Goal: Contribute content

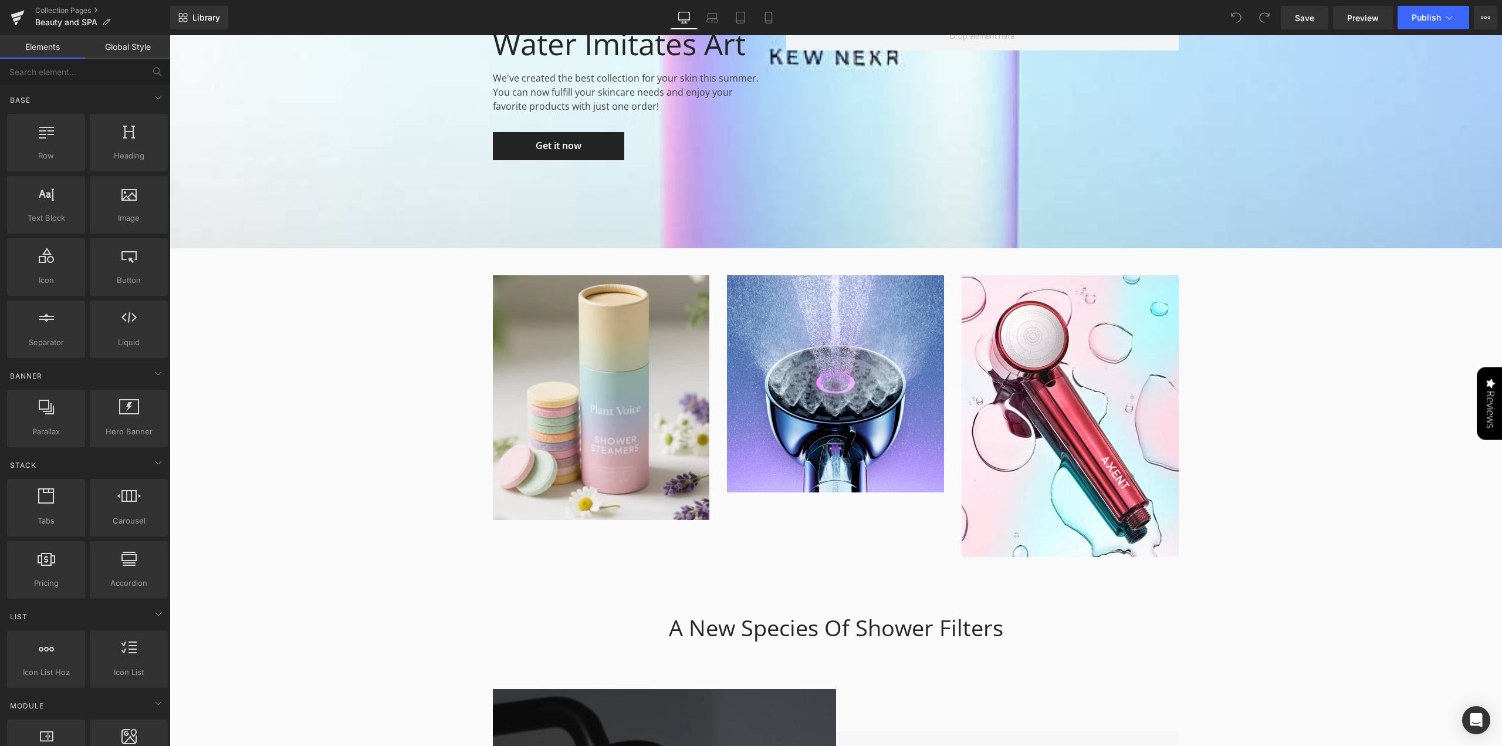
scroll to position [1936, 0]
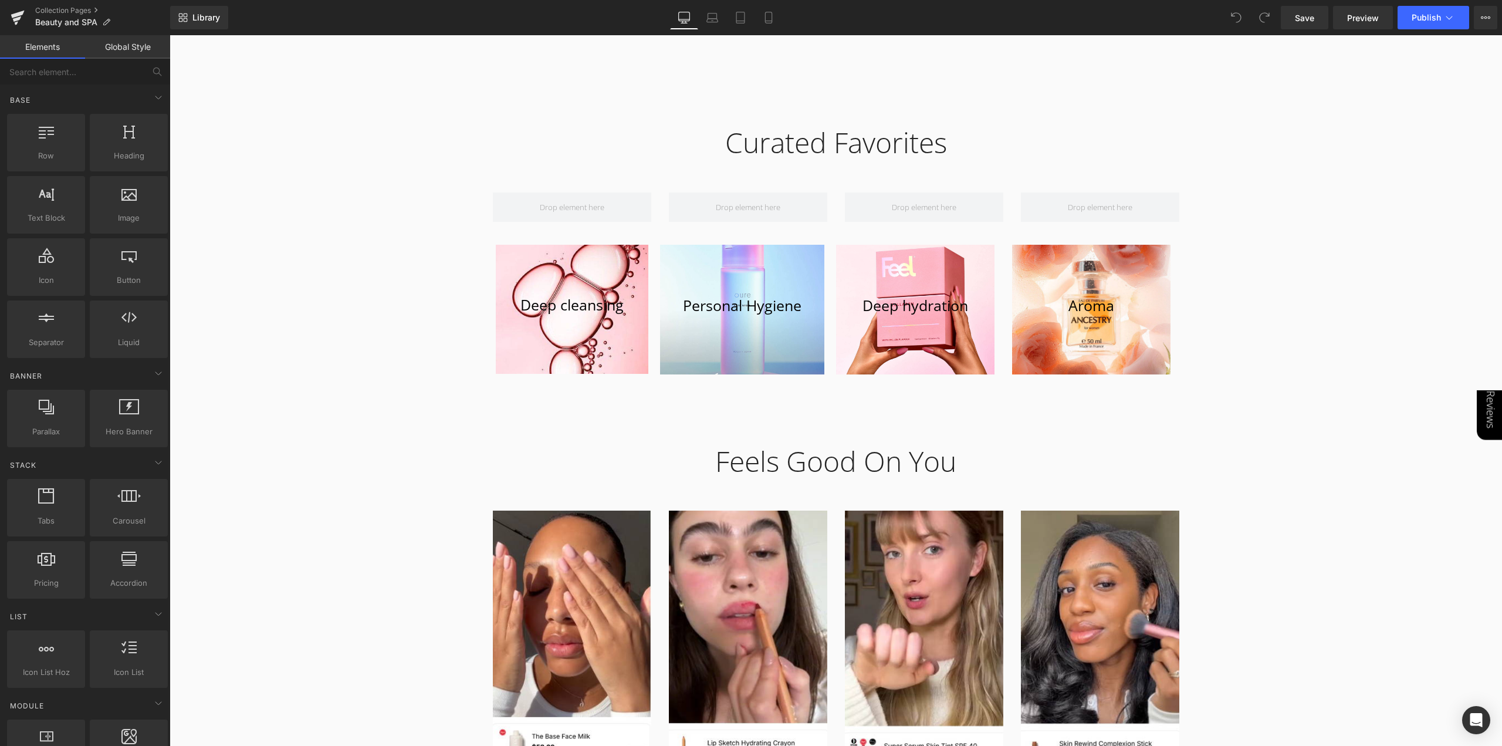
scroll to position [1174, 0]
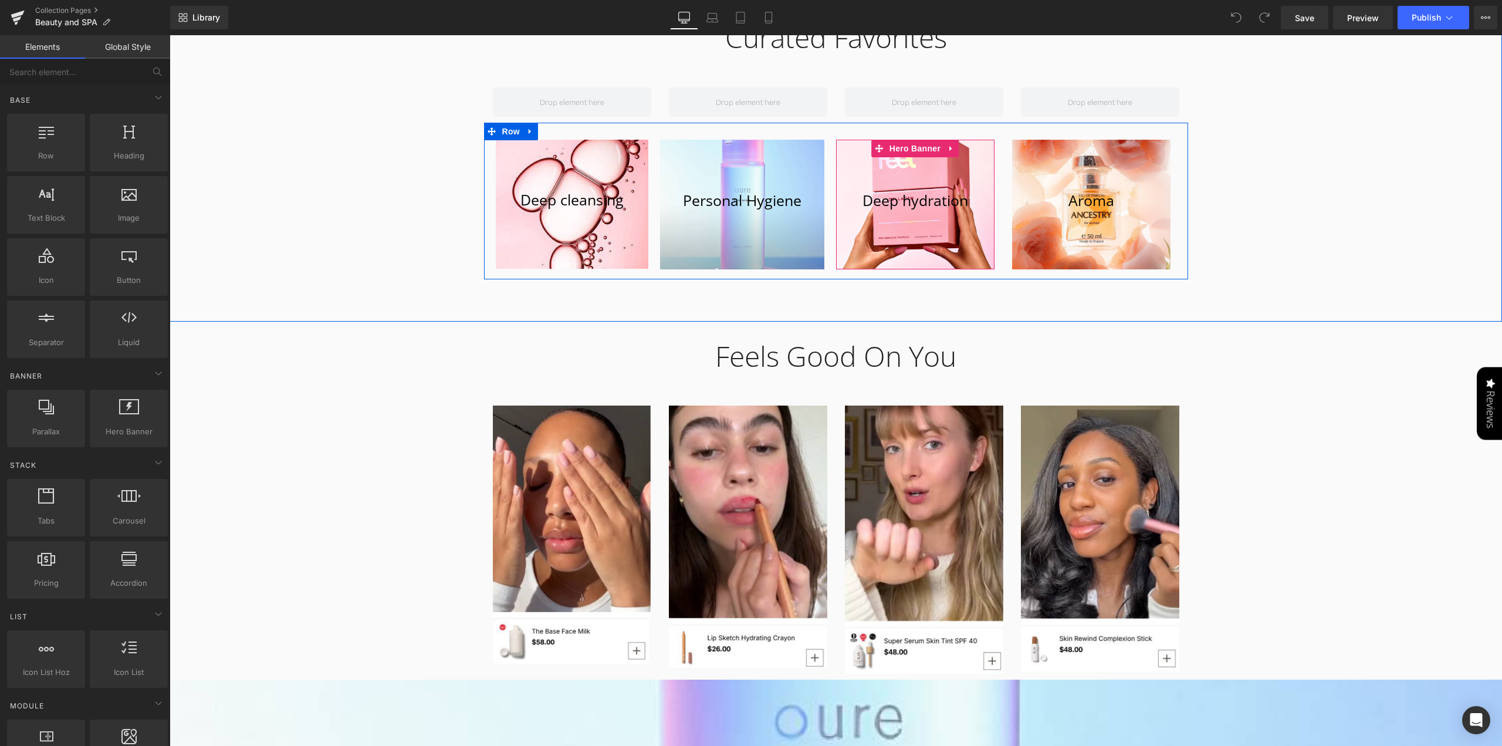
click at [965, 154] on div at bounding box center [915, 205] width 158 height 130
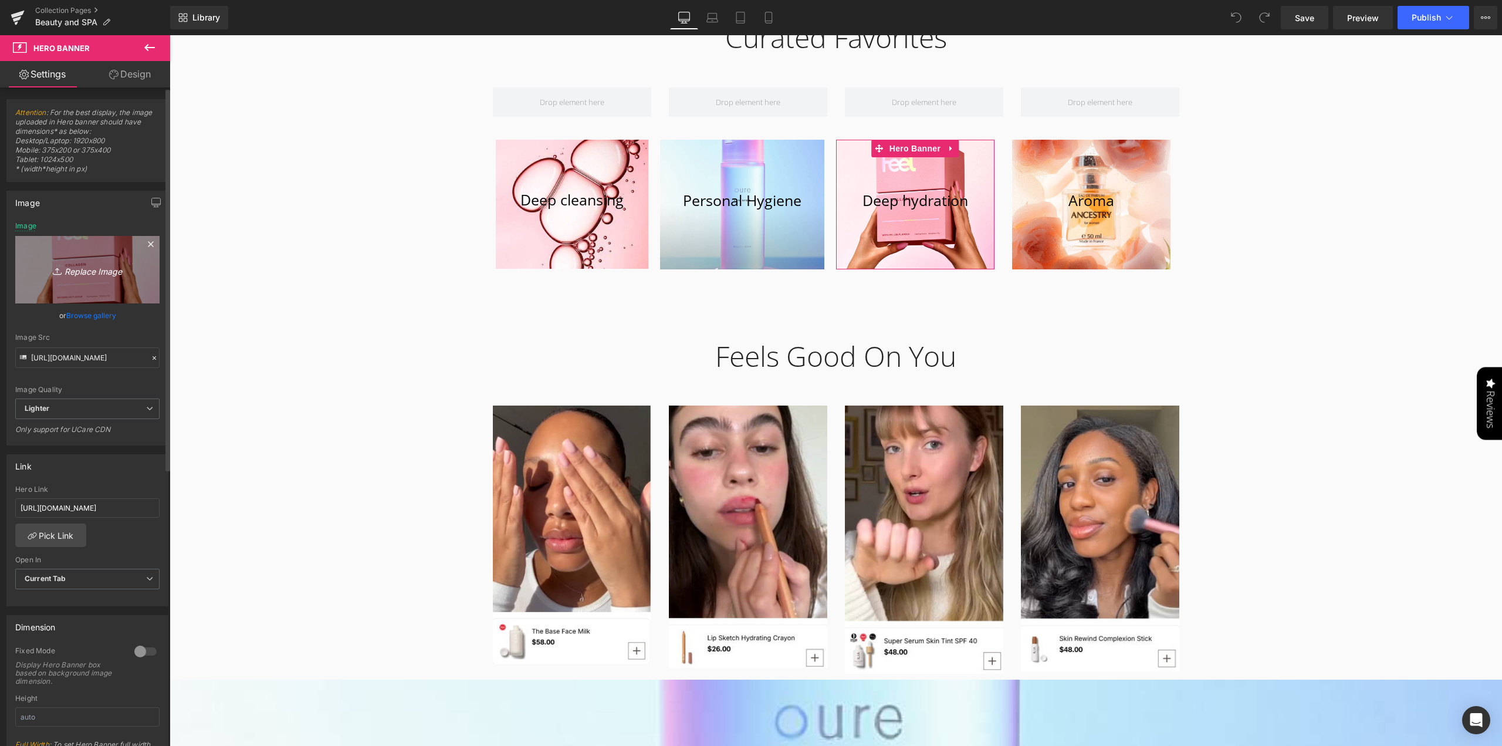
click at [93, 252] on link "Replace Image" at bounding box center [87, 269] width 144 height 67
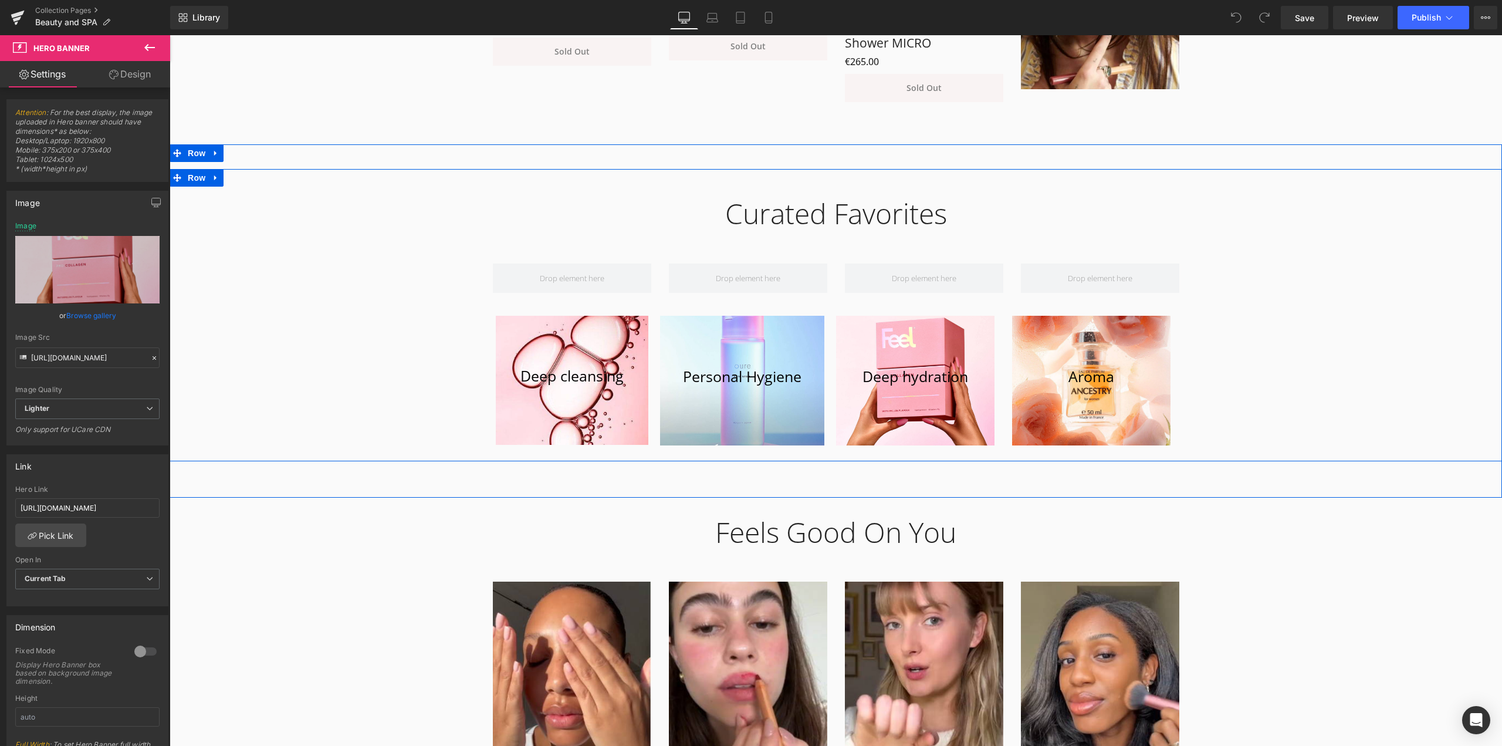
scroll to position [763, 0]
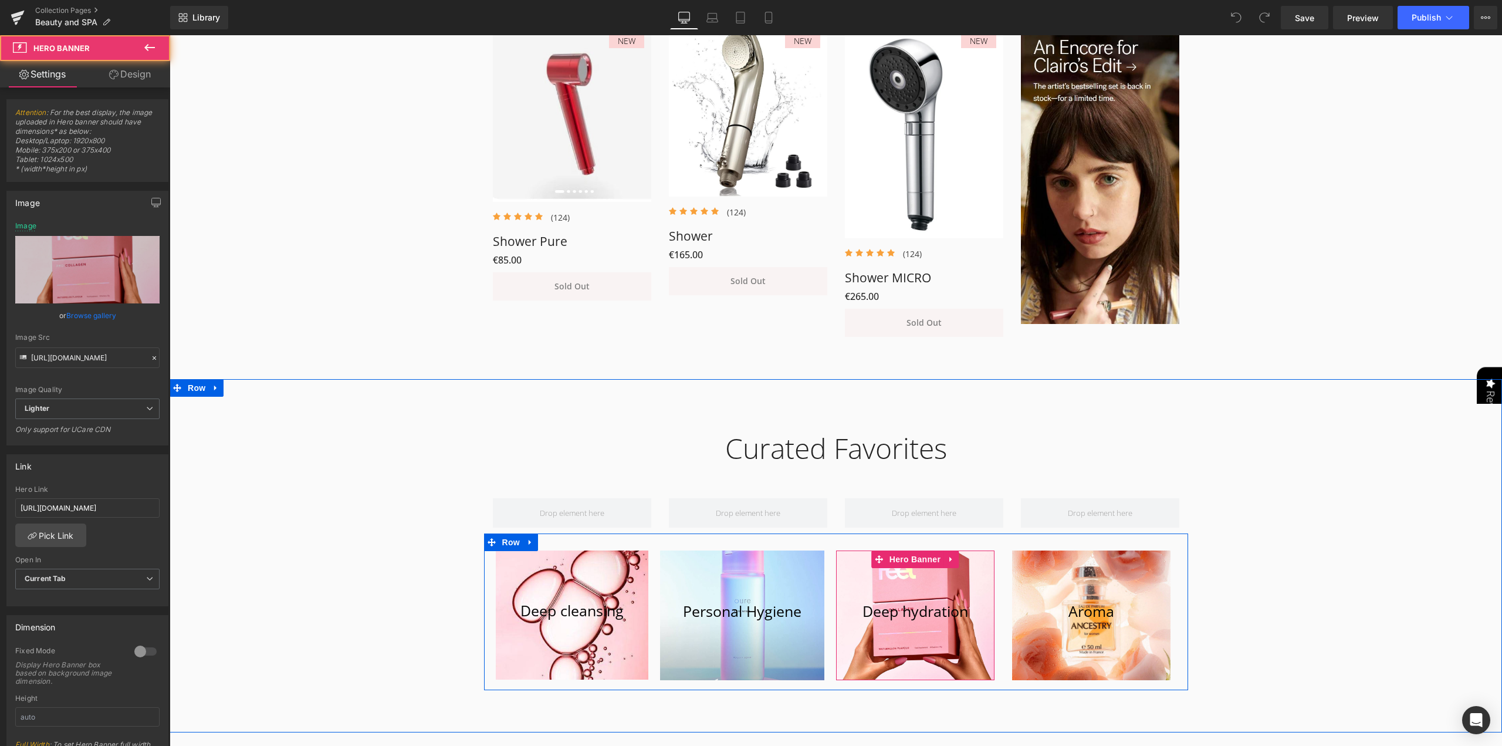
click at [934, 571] on div at bounding box center [915, 615] width 158 height 130
click at [933, 586] on div at bounding box center [915, 615] width 158 height 130
click at [928, 639] on div at bounding box center [915, 615] width 158 height 130
click at [941, 578] on div at bounding box center [915, 615] width 158 height 130
click at [932, 653] on div at bounding box center [915, 615] width 158 height 130
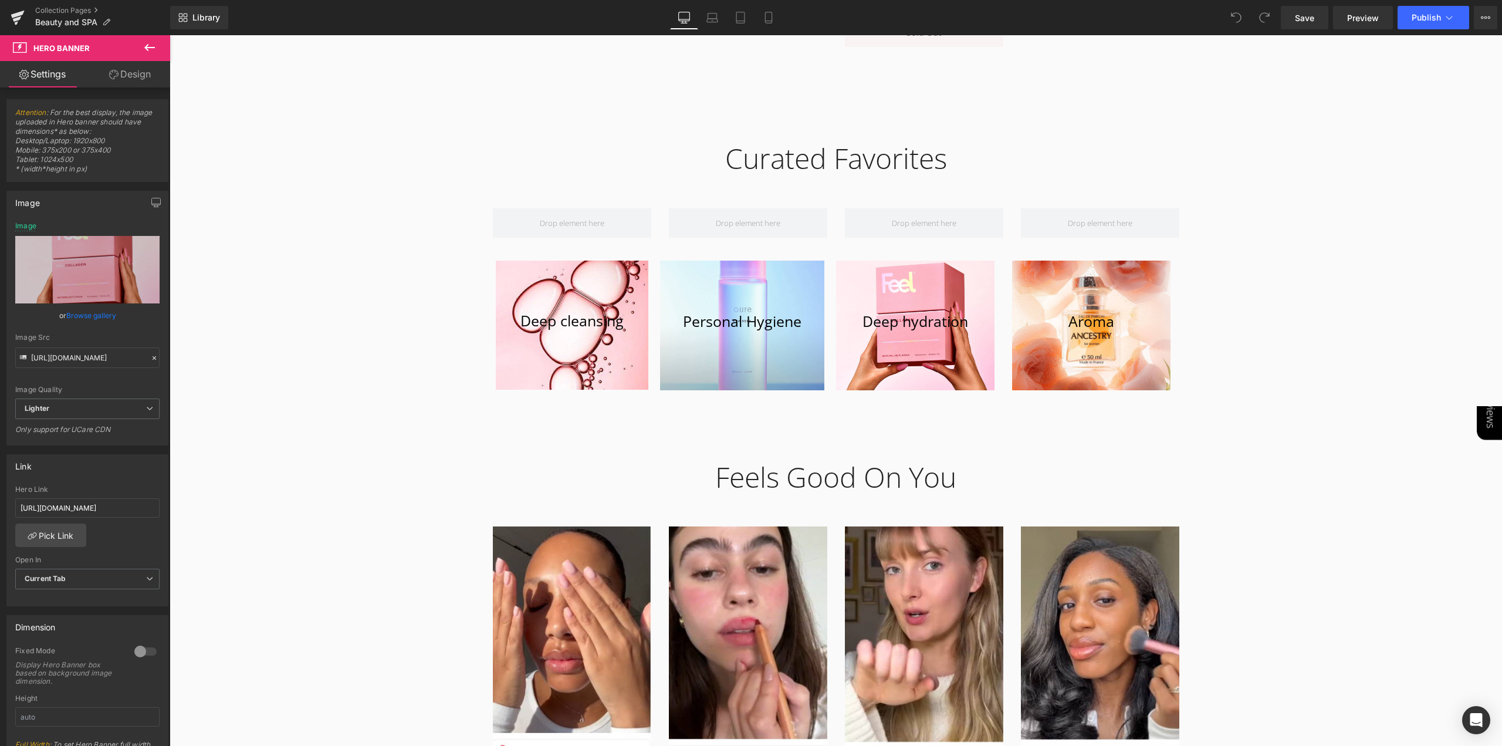
scroll to position [1115, 0]
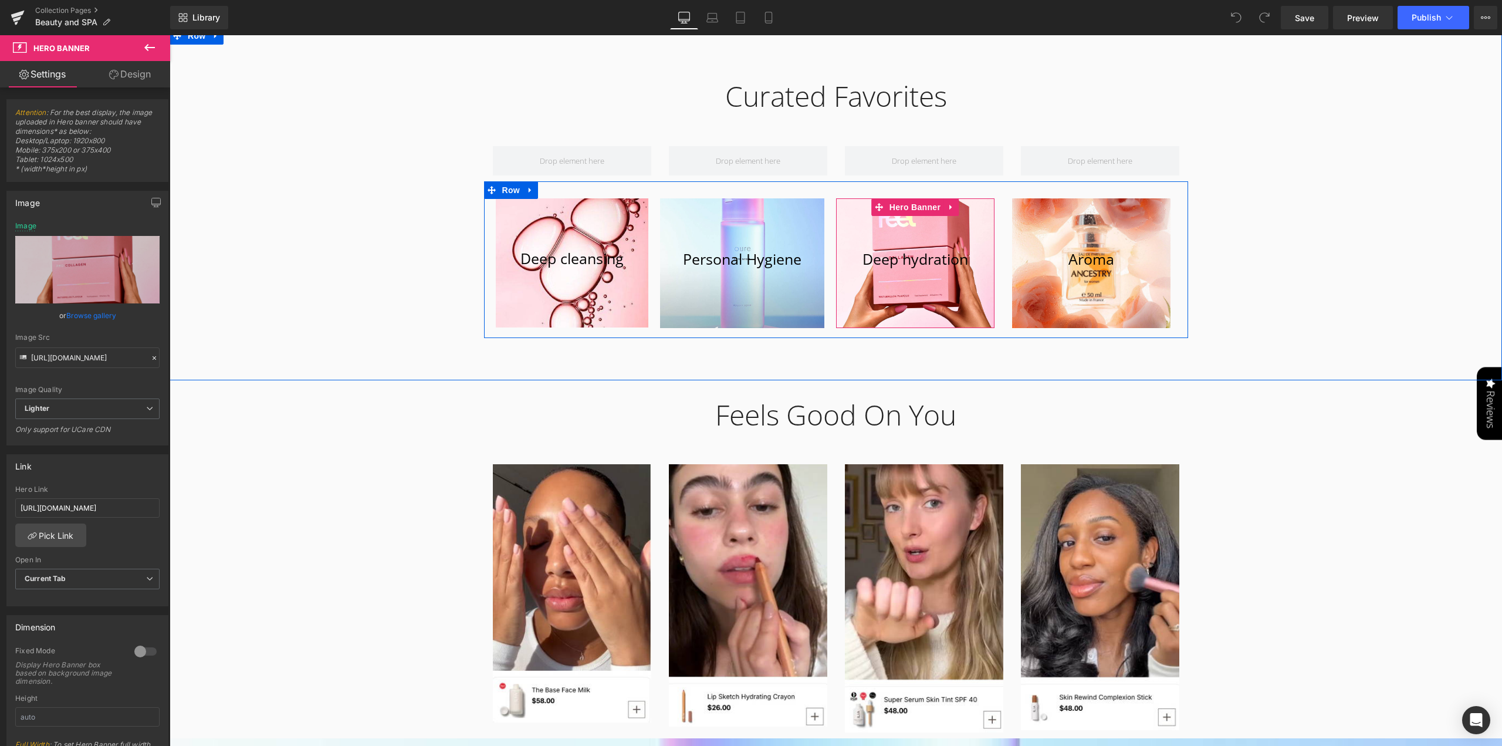
click at [909, 229] on div at bounding box center [915, 263] width 158 height 130
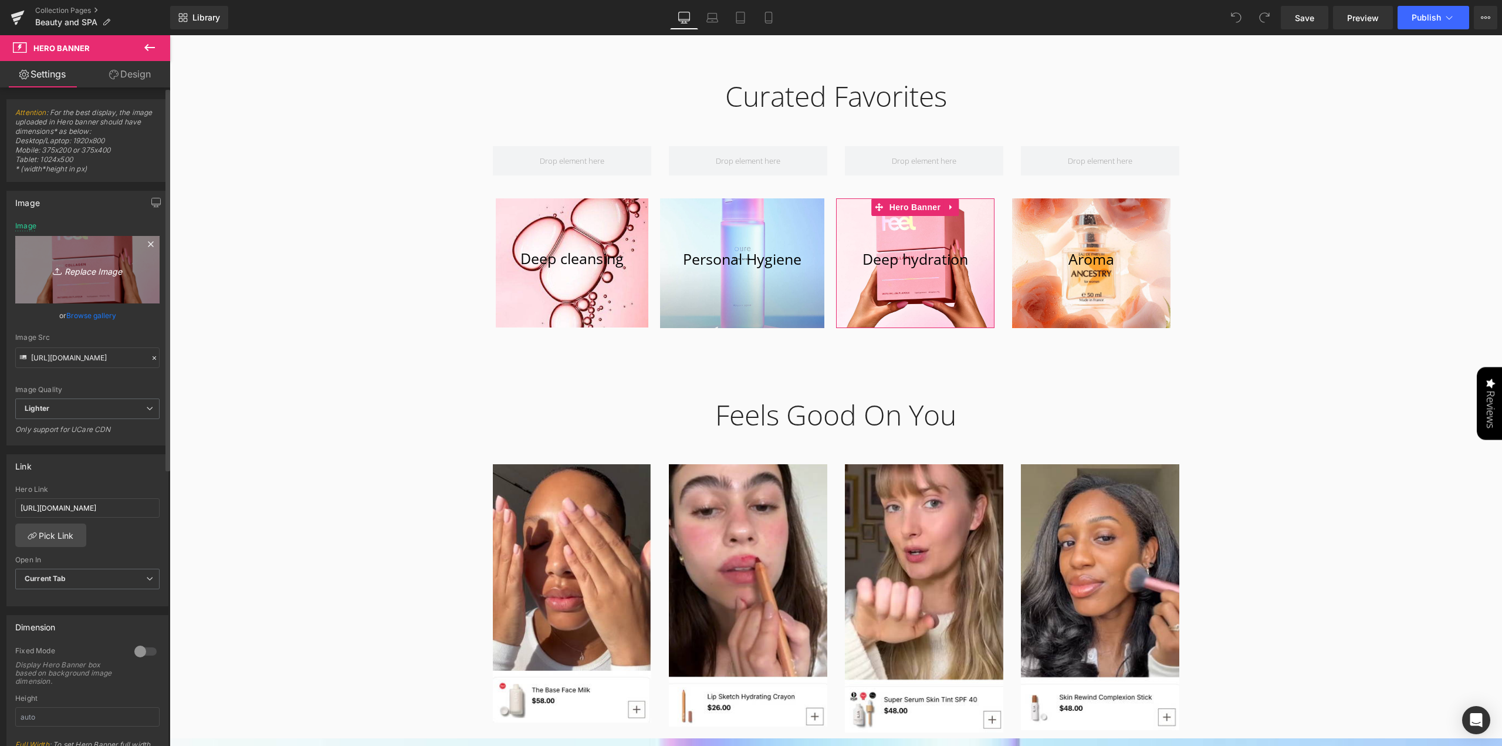
click at [93, 270] on icon "Replace Image" at bounding box center [87, 269] width 94 height 15
type input "C:\fakepath\mko.jpg"
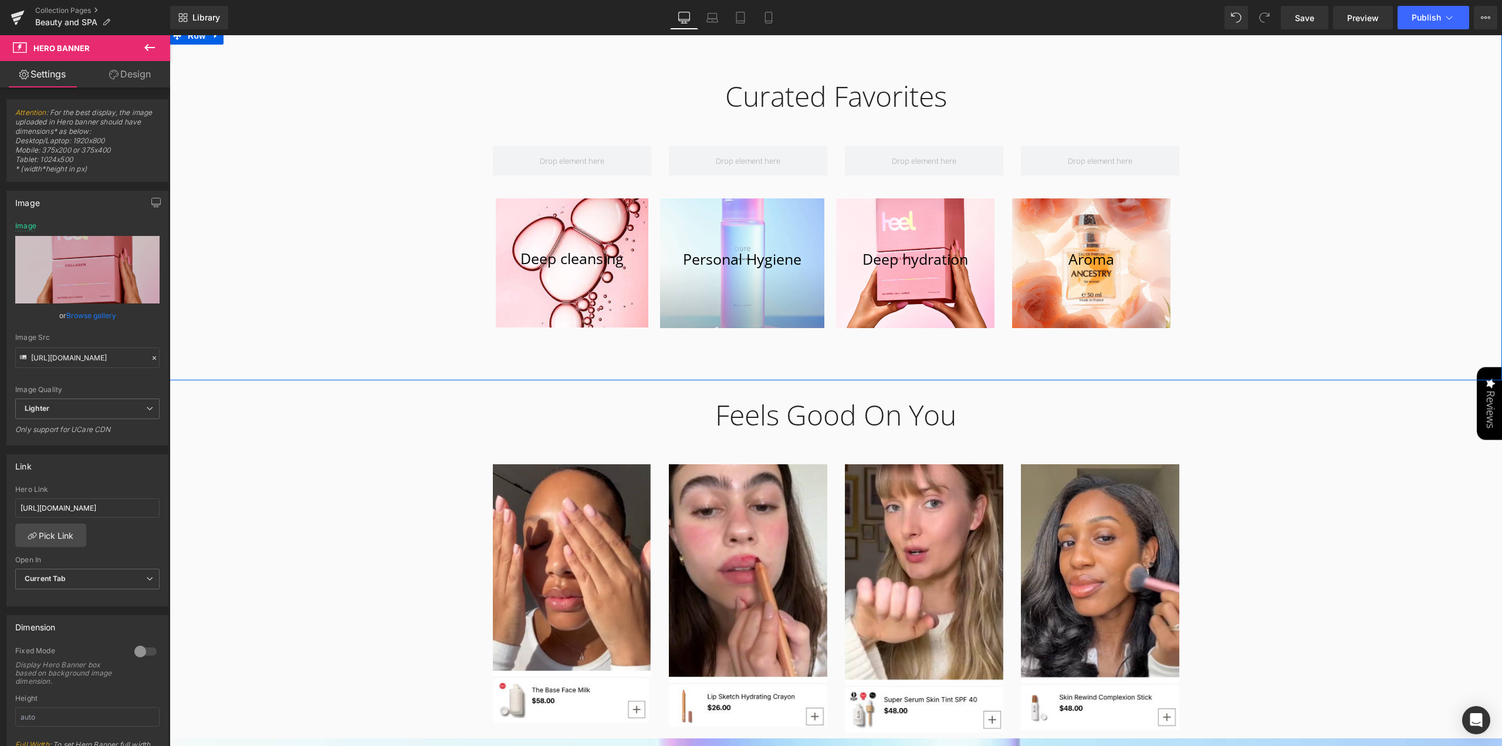
click at [1263, 361] on div "View all products Button Curated Favorites Heading Row Row Deep cleansing [GEOG…" at bounding box center [836, 203] width 1333 height 353
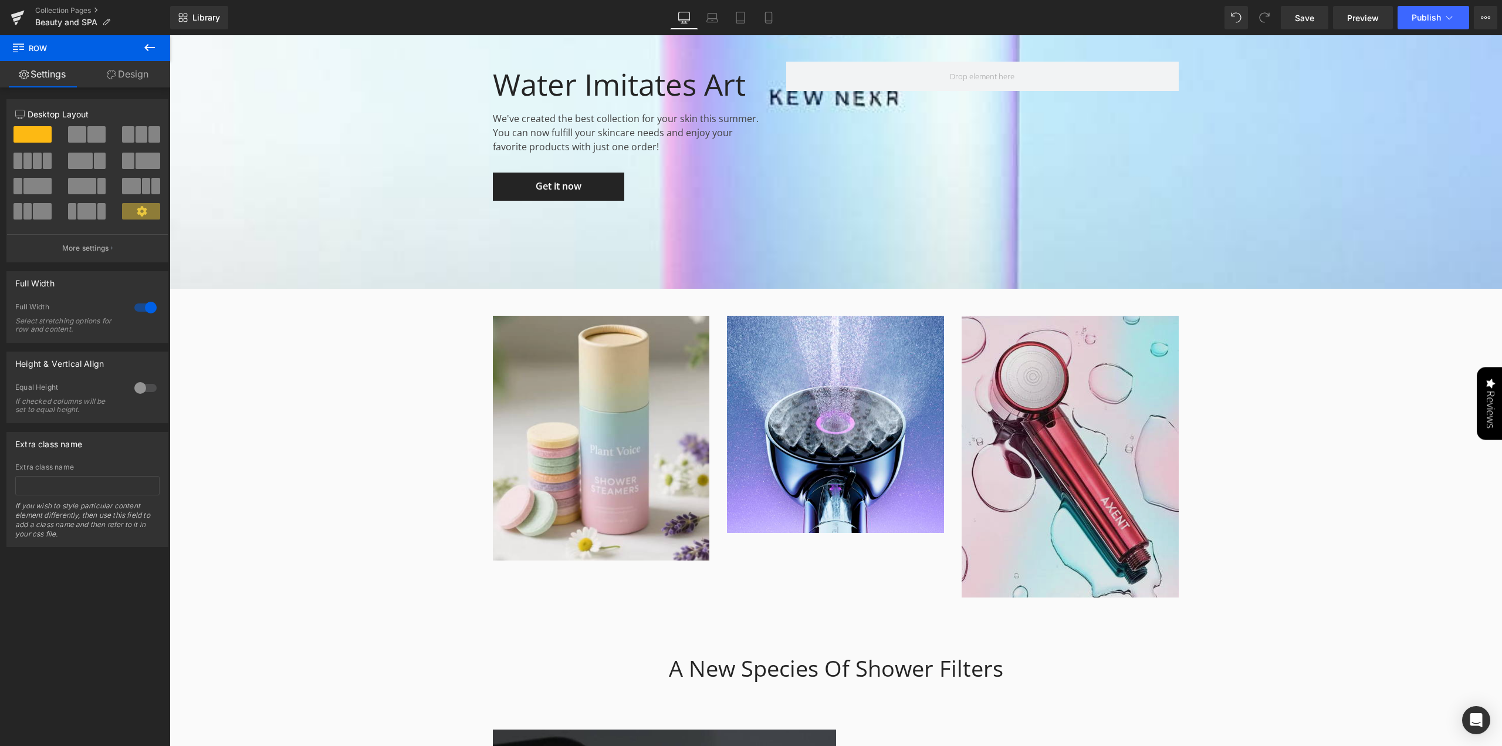
scroll to position [1819, 0]
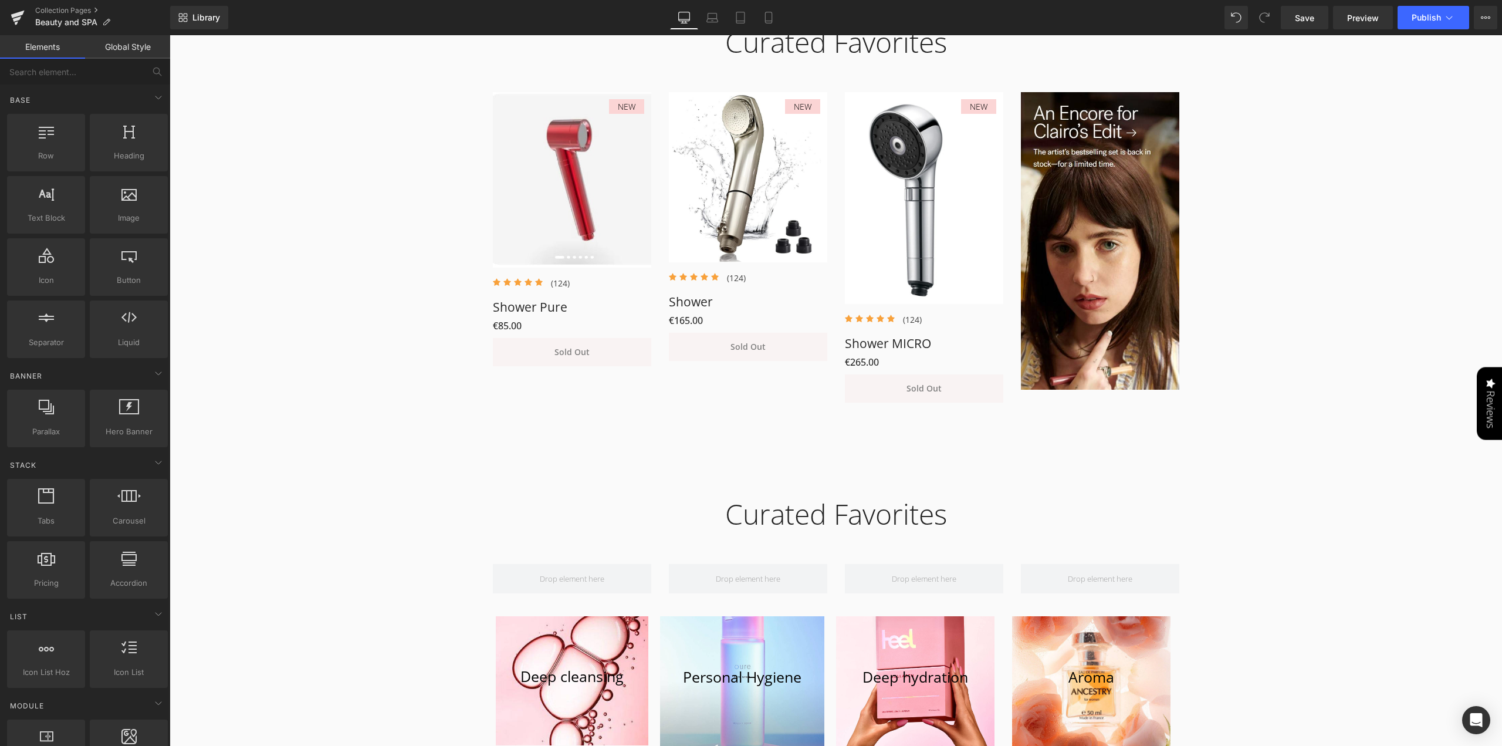
scroll to position [763, 0]
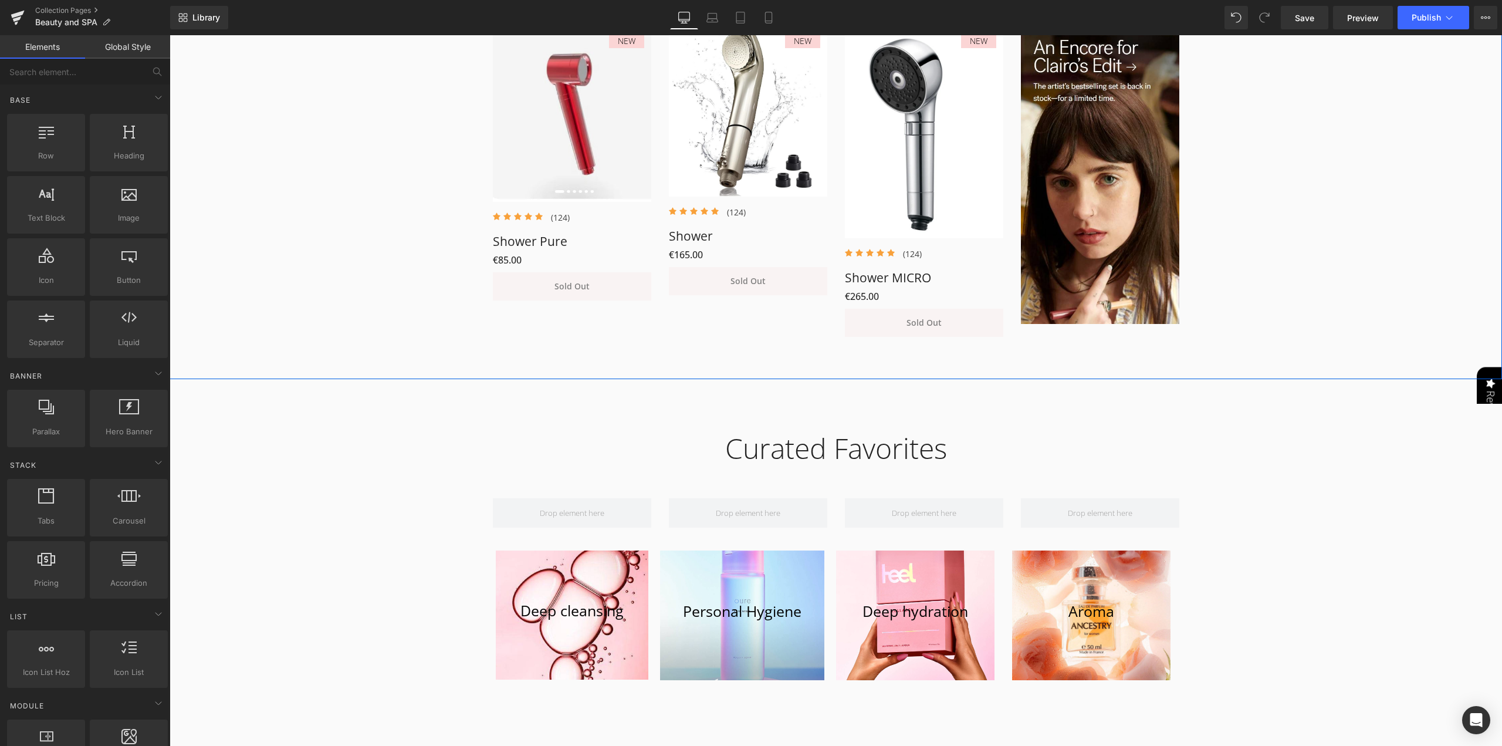
click at [1225, 244] on div "Curated Favorites Heading Row NEW (P) Image Icon Icon Icon Icon Icon Icon List …" at bounding box center [836, 142] width 1333 height 401
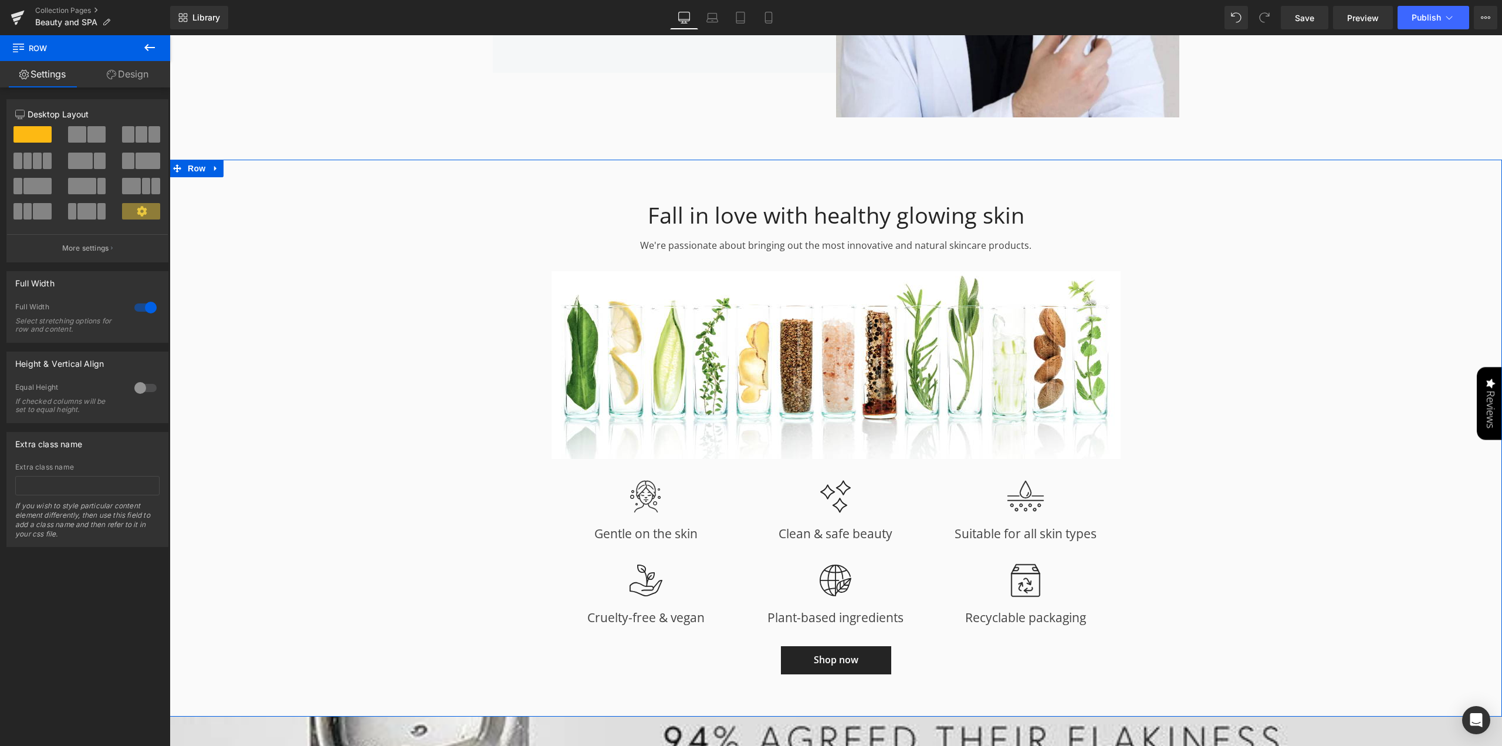
scroll to position [3345, 0]
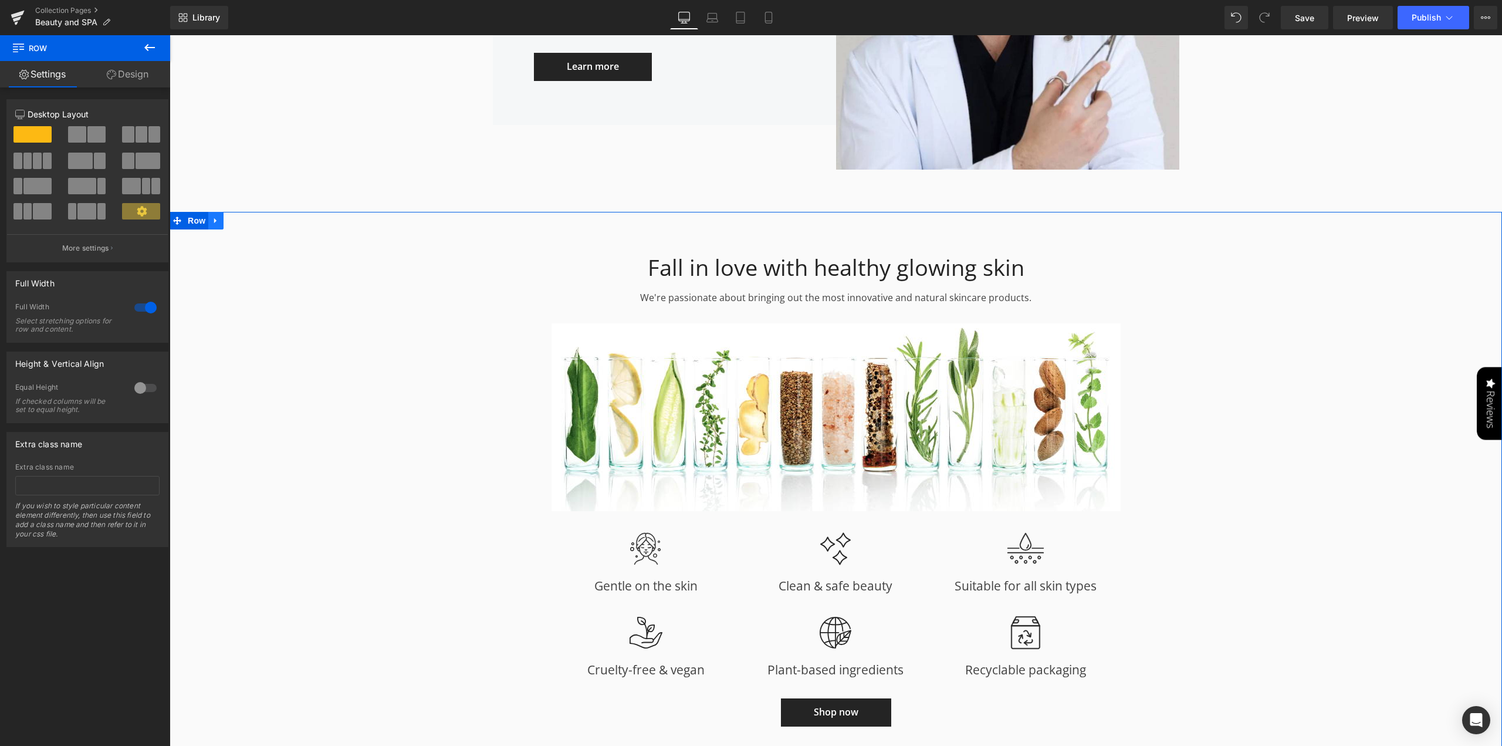
click at [210, 226] on link at bounding box center [215, 221] width 15 height 18
click at [243, 227] on link at bounding box center [246, 221] width 15 height 18
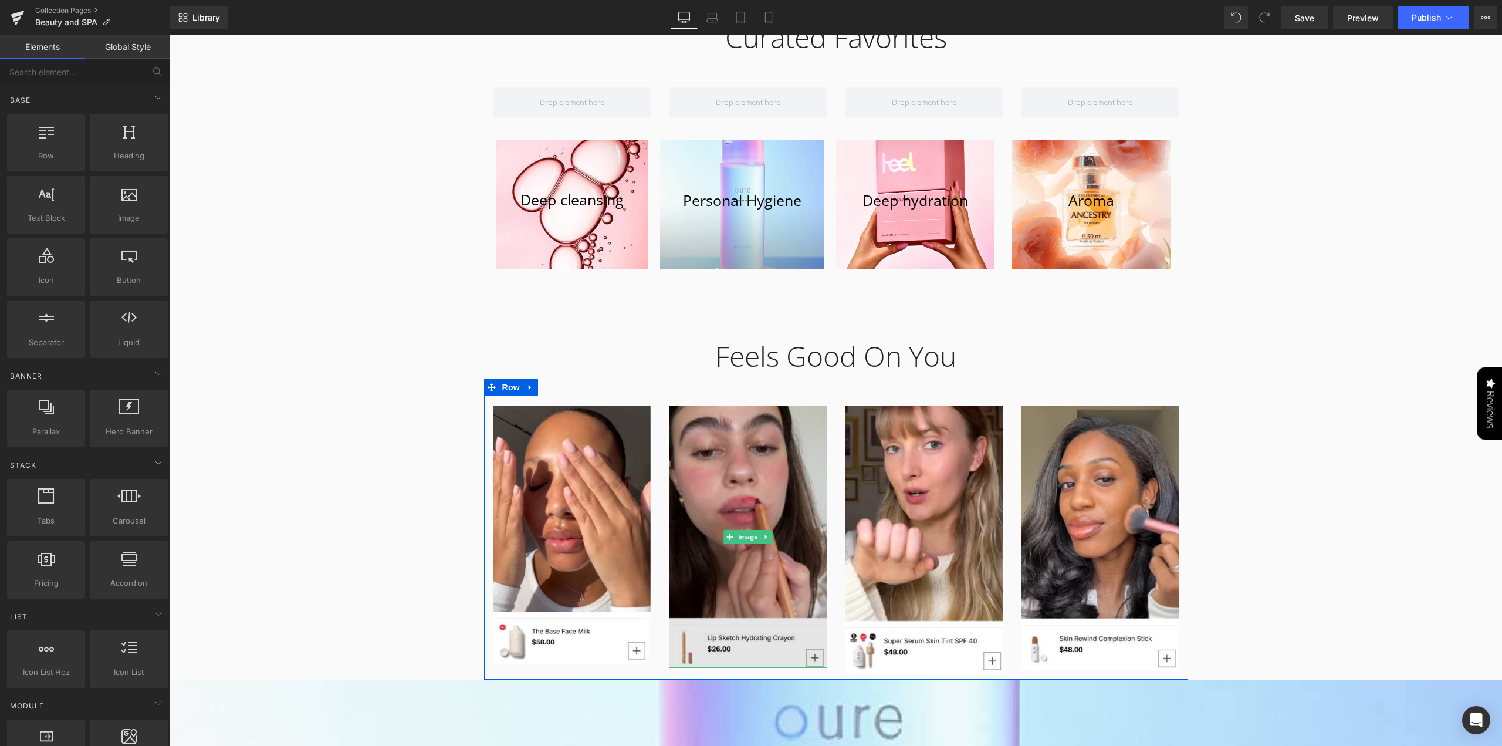
scroll to position [821, 0]
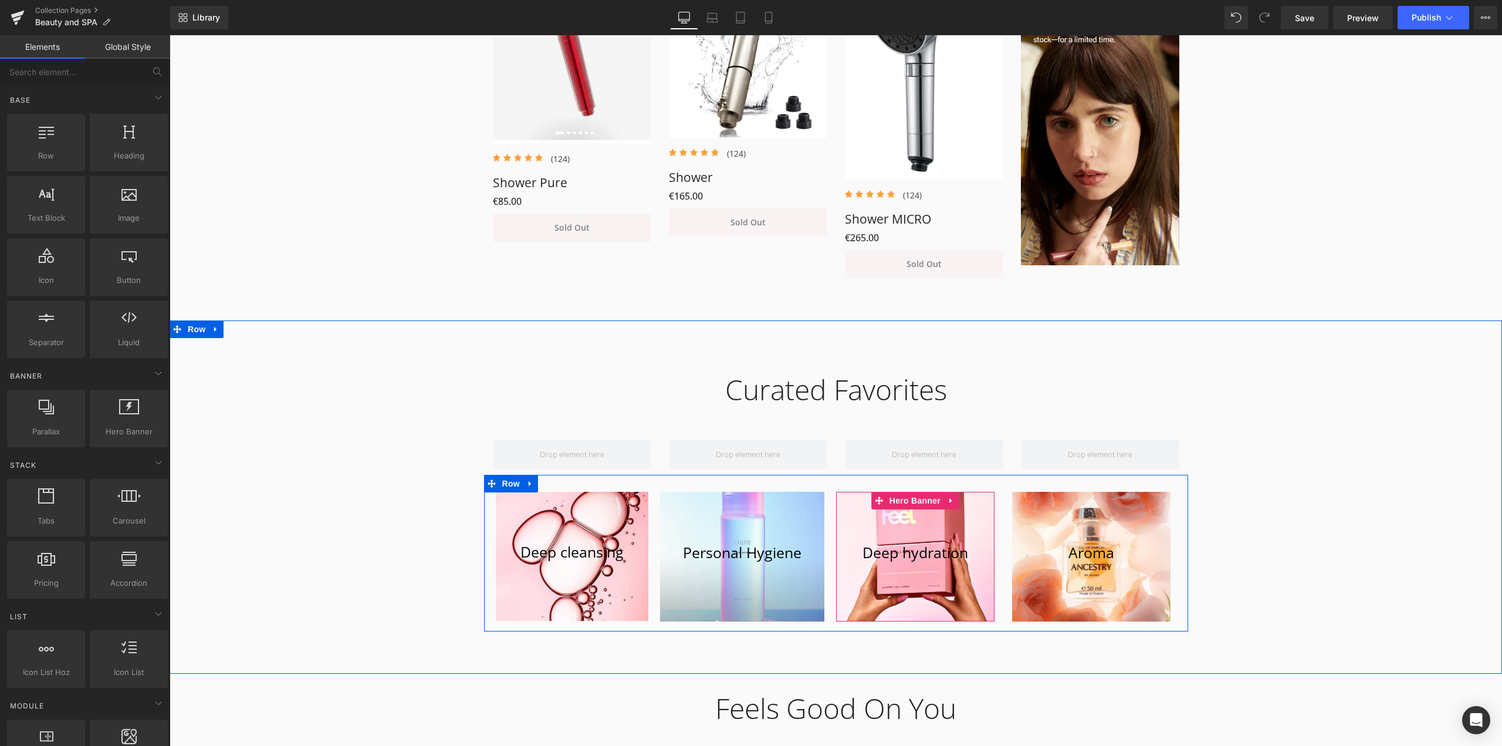
drag, startPoint x: 910, startPoint y: 494, endPoint x: 498, endPoint y: 432, distance: 416.6
click at [910, 494] on span "Hero Banner" at bounding box center [915, 501] width 57 height 18
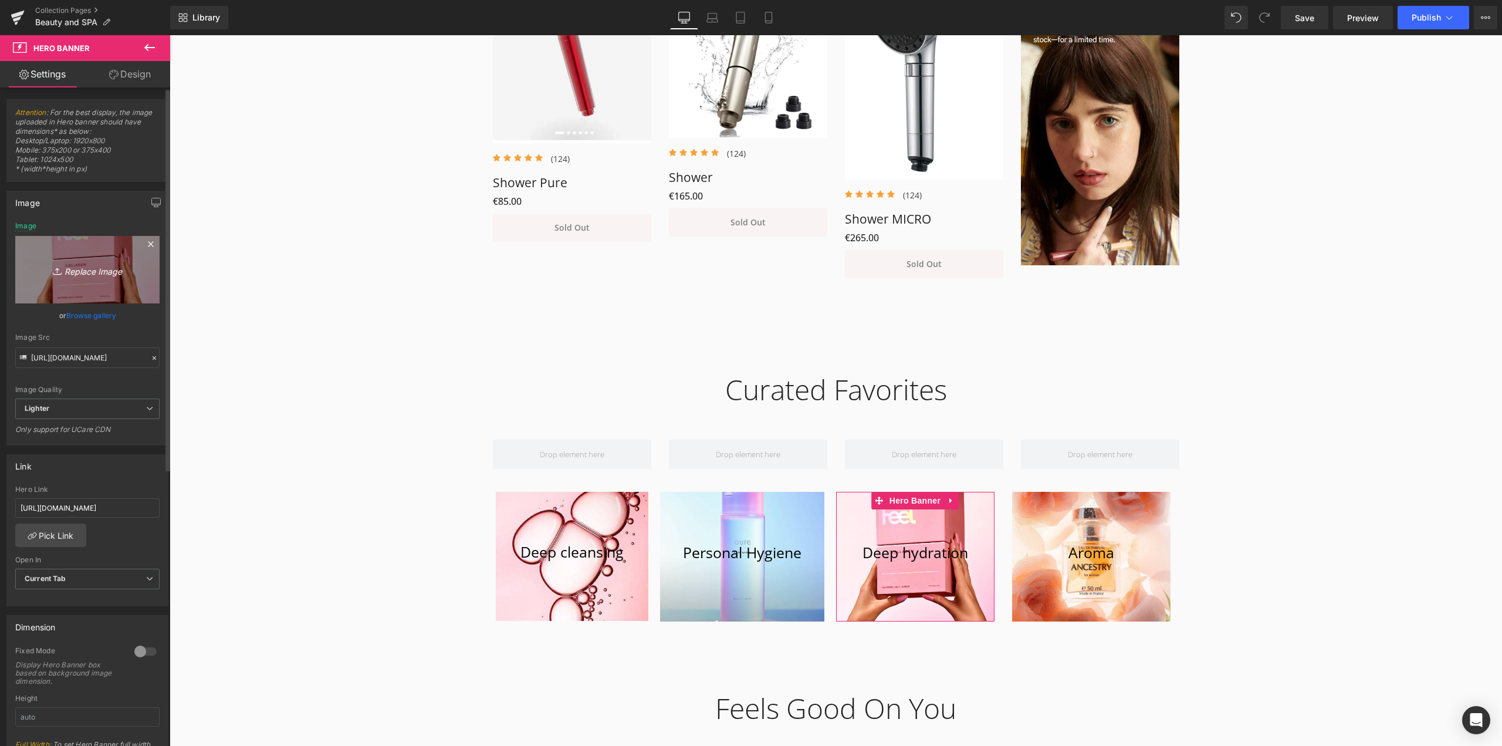
click at [84, 269] on icon "Replace Image" at bounding box center [87, 269] width 94 height 15
type input "C:\fakepath\lpo.jpg"
click at [1303, 16] on span "Save" at bounding box center [1304, 18] width 19 height 12
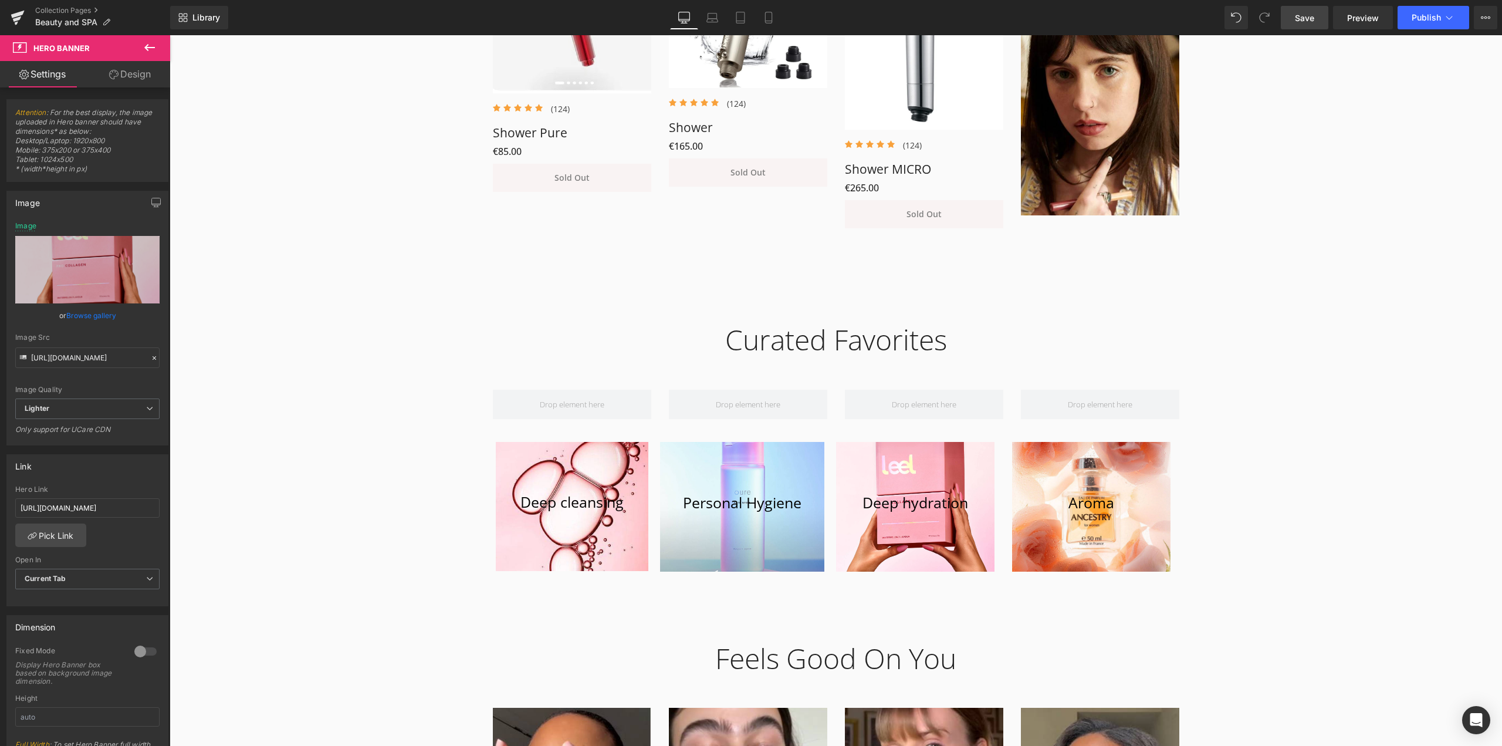
scroll to position [811, 0]
